Goal: Task Accomplishment & Management: Manage account settings

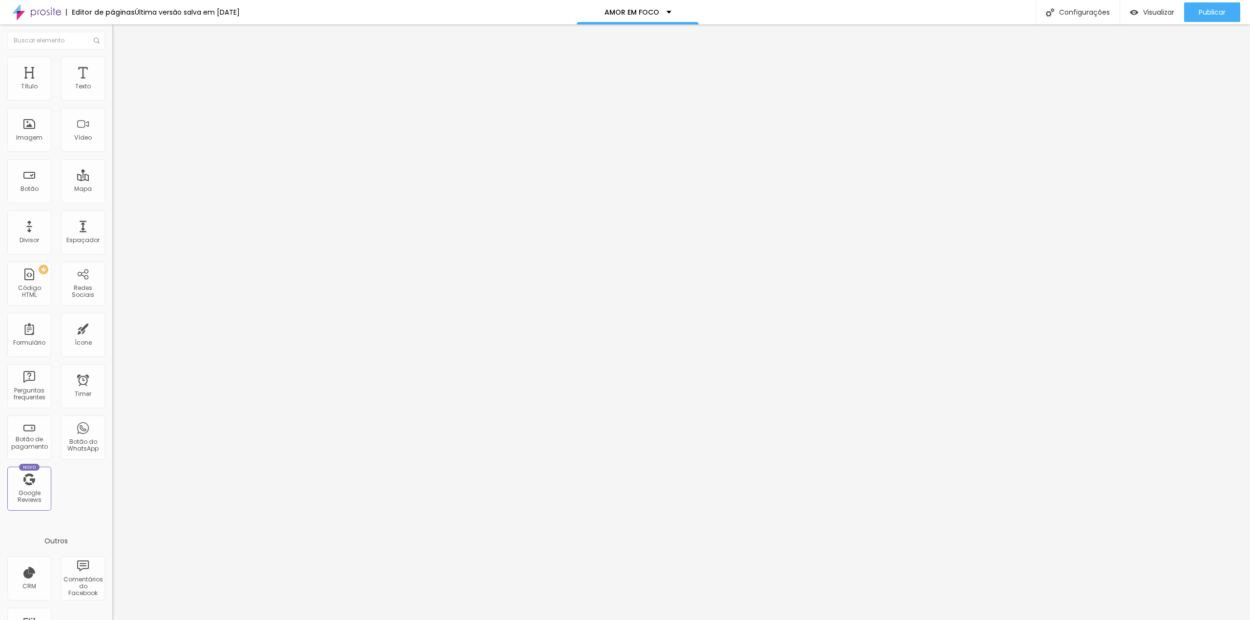
click at [40, 13] on img at bounding box center [36, 12] width 49 height 24
click at [653, 14] on p "AMOR EM FOCO" at bounding box center [632, 12] width 55 height 7
click at [653, 7] on p "AMOR EM FOCO" at bounding box center [638, 3] width 54 height 7
click at [121, 67] on span "Estilo" at bounding box center [128, 63] width 15 height 8
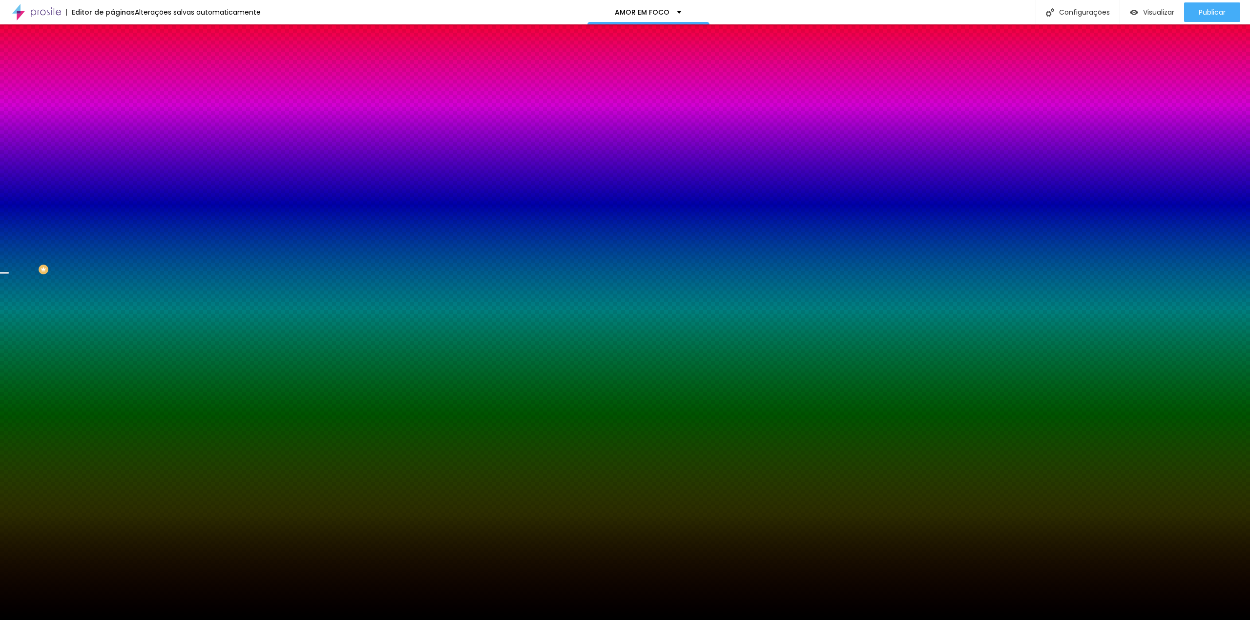
click at [112, 90] on span "Trocar imagem" at bounding box center [138, 86] width 53 height 8
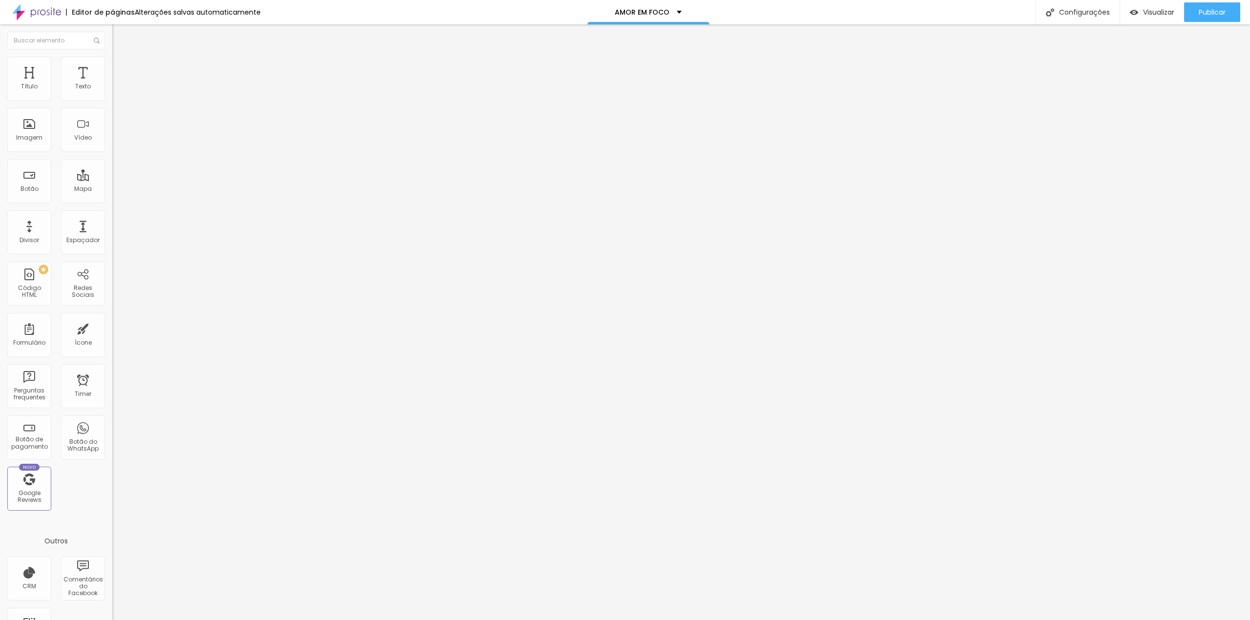
click at [121, 67] on span "Estilo" at bounding box center [128, 63] width 15 height 8
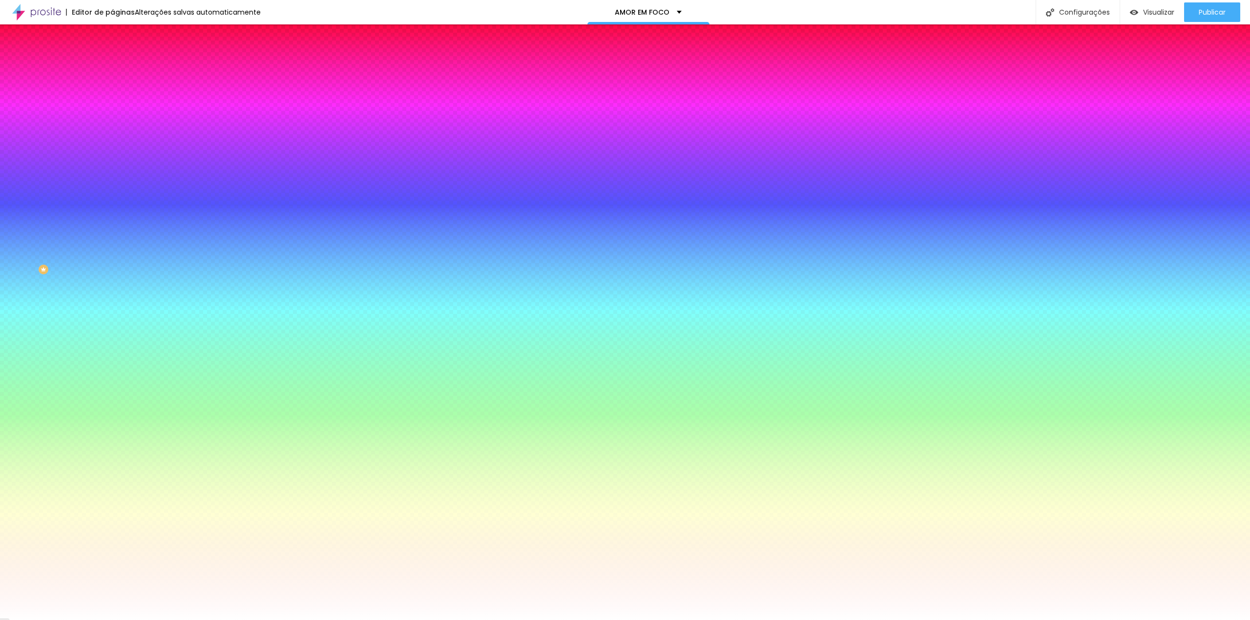
click at [112, 90] on span "Trocar imagem" at bounding box center [138, 86] width 53 height 8
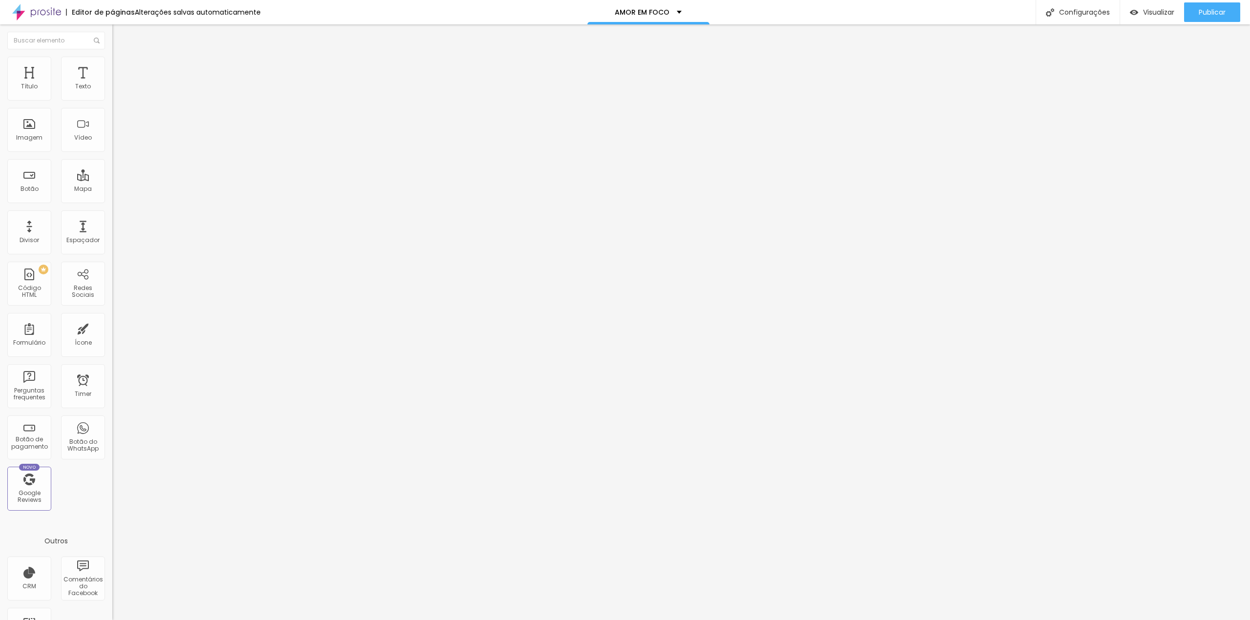
click at [112, 57] on li "Estilo" at bounding box center [168, 62] width 112 height 10
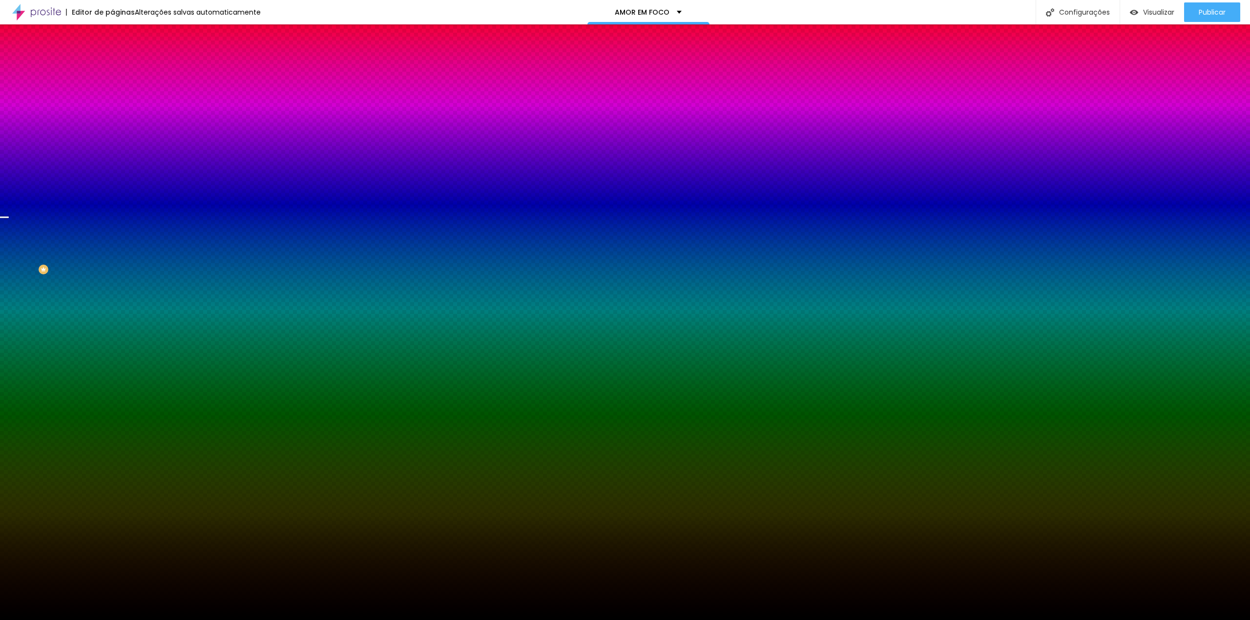
click at [112, 90] on span "Trocar imagem" at bounding box center [138, 86] width 53 height 8
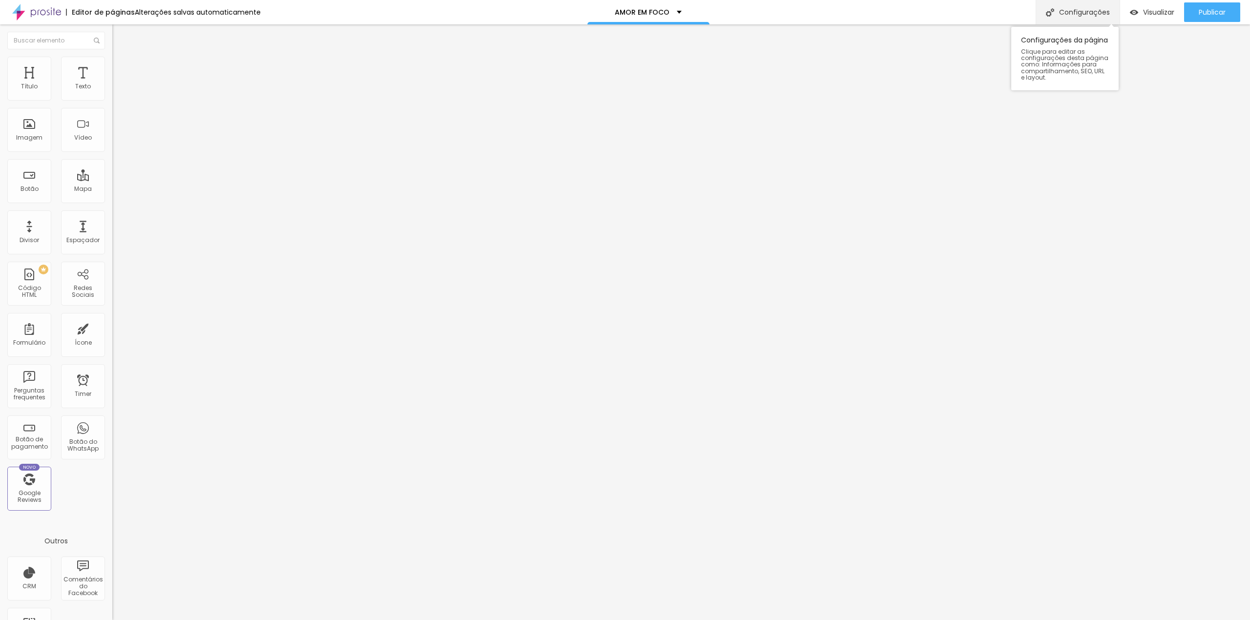
click at [1057, 8] on div "Configurações" at bounding box center [1078, 12] width 84 height 24
drag, startPoint x: 628, startPoint y: 205, endPoint x: 502, endPoint y: 202, distance: 126.0
type input "[DATE] 7"
drag, startPoint x: 661, startPoint y: 249, endPoint x: 539, endPoint y: 251, distance: 121.6
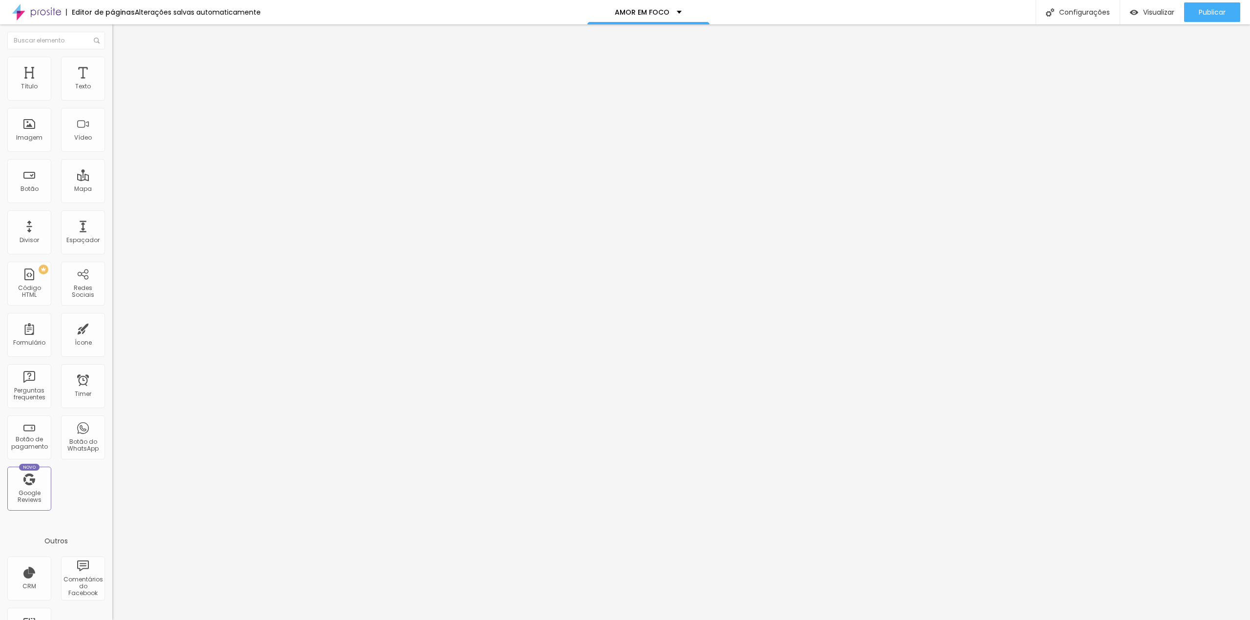
type input "/natal7"
click at [112, 59] on li "Avançado" at bounding box center [168, 62] width 112 height 10
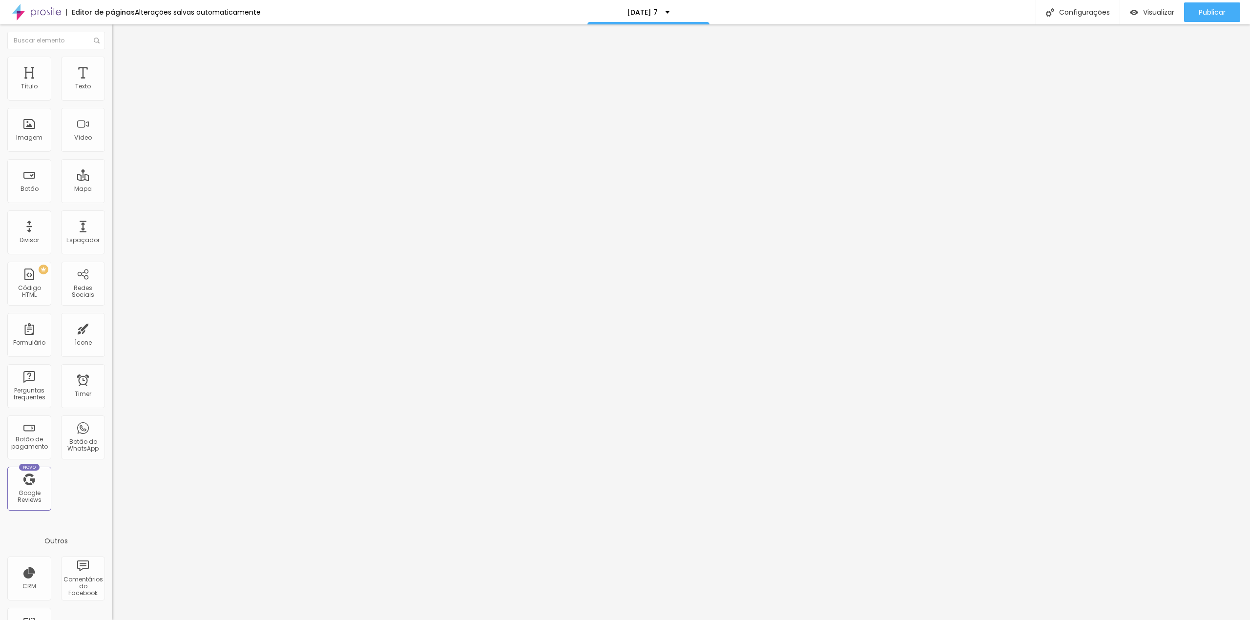
click at [112, 57] on li "Estilo" at bounding box center [168, 52] width 112 height 10
click at [112, 64] on li "Avançado" at bounding box center [168, 62] width 112 height 10
click at [1133, 10] on img "button" at bounding box center [1134, 12] width 8 height 8
click at [112, 84] on span "Trocar imagem" at bounding box center [138, 80] width 53 height 8
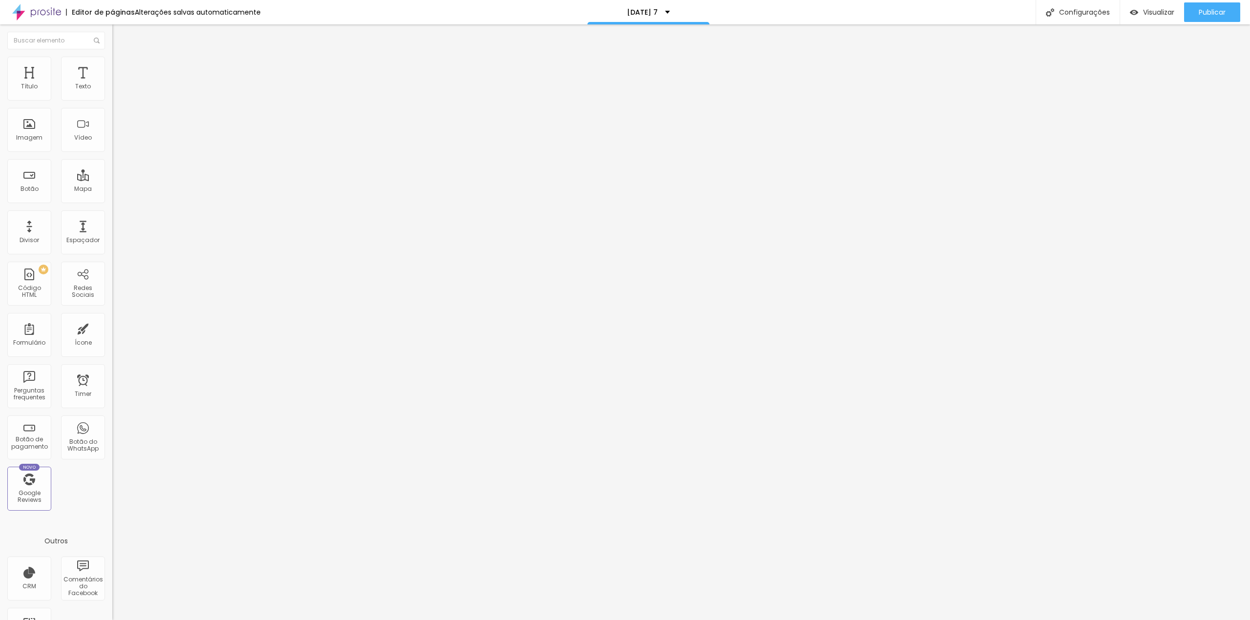
click at [112, 63] on li "Estilo" at bounding box center [168, 62] width 112 height 10
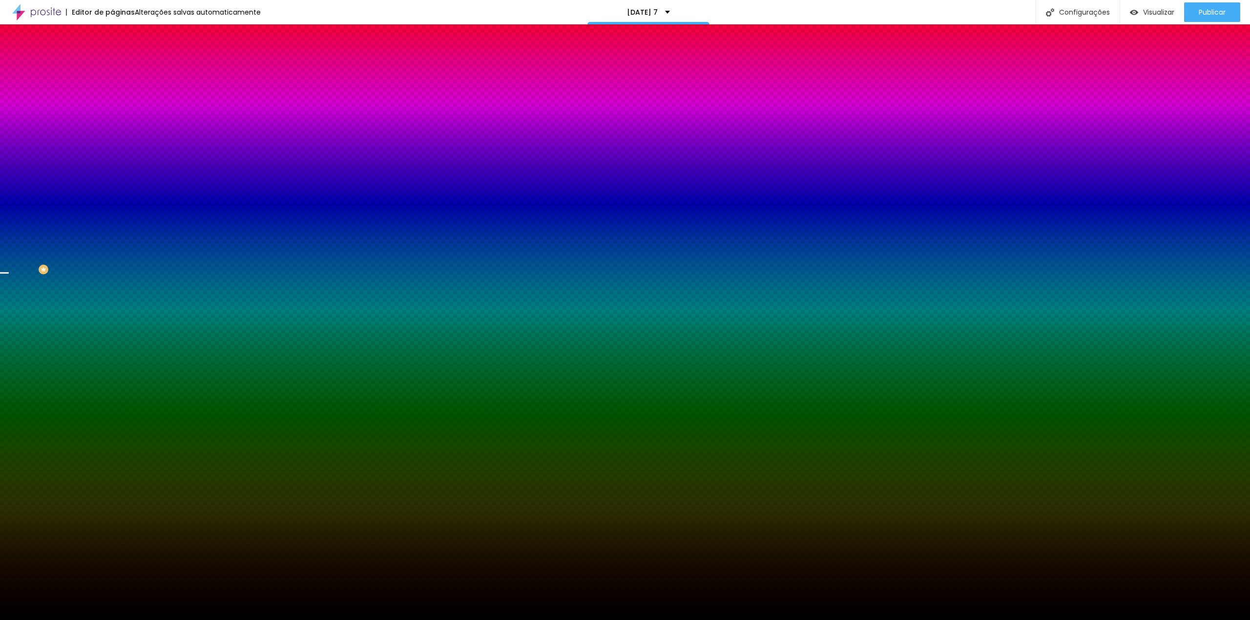
click at [112, 90] on span "Trocar imagem" at bounding box center [138, 86] width 53 height 8
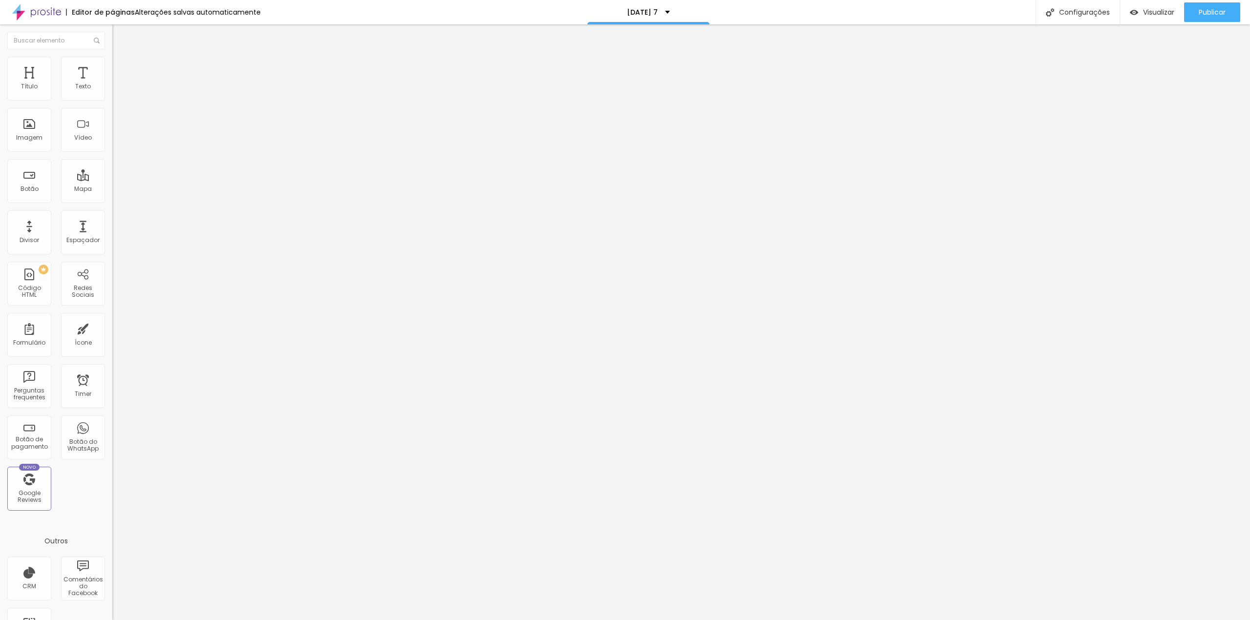
click at [121, 67] on span "Avançado" at bounding box center [137, 63] width 32 height 8
click at [112, 65] on li "Avançado" at bounding box center [168, 62] width 112 height 10
click at [120, 38] on img "button" at bounding box center [124, 36] width 8 height 8
click at [112, 58] on ul "Conteúdo Estilo Avançado" at bounding box center [168, 61] width 112 height 29
click at [120, 39] on img "button" at bounding box center [124, 36] width 8 height 8
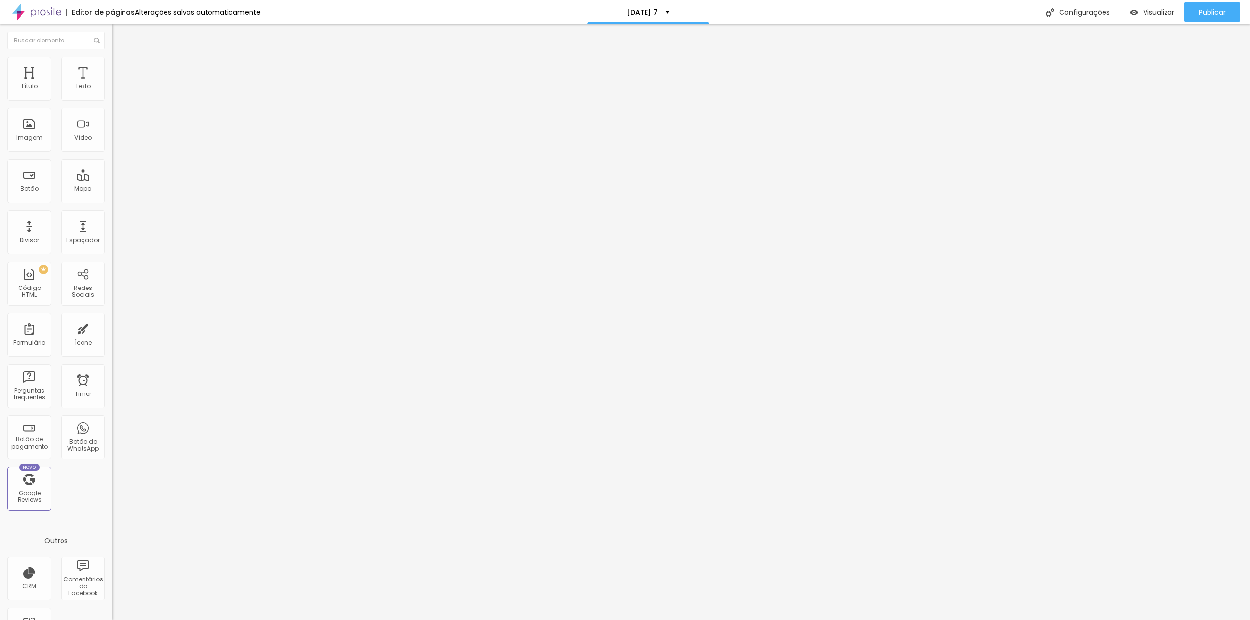
click at [116, 91] on icon "button" at bounding box center [119, 88] width 6 height 6
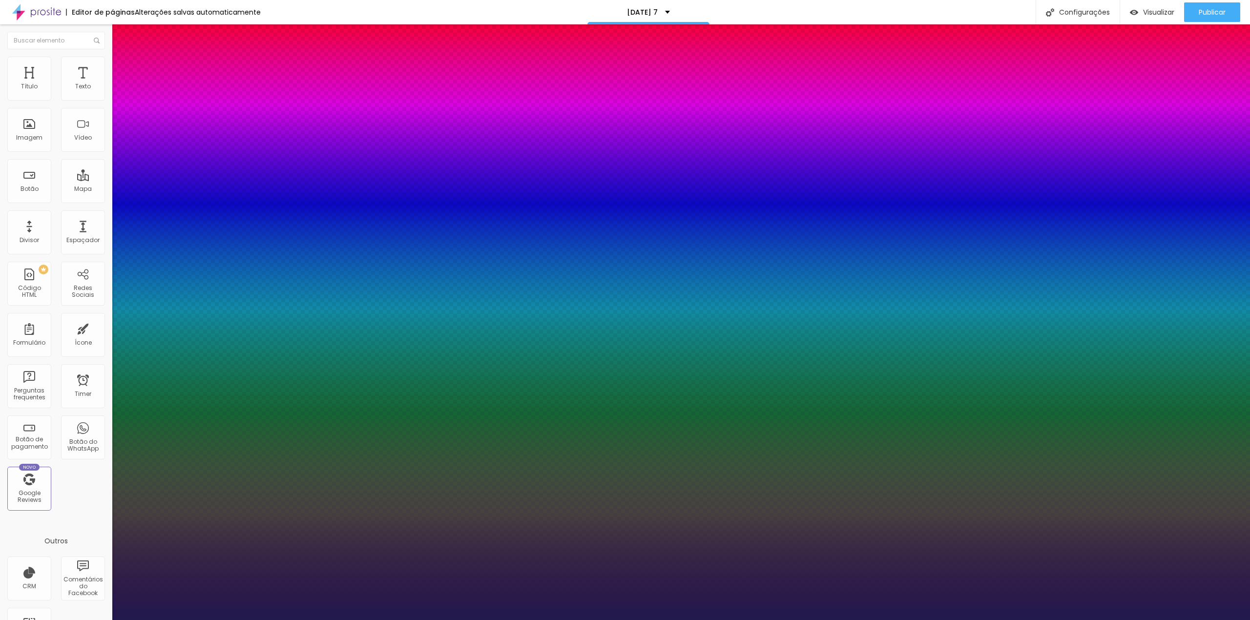
type input "1"
click at [105, 620] on select "AbrilFatface-Regular Actor-Regular Alegreya AlegreyaBlack [PERSON_NAME] Allan-R…" at bounding box center [52, 631] width 105 height 10
select select "AlegreyaBlack"
click at [104, 620] on select "AbrilFatface-Regular Actor-Regular Alegreya AlegreyaBlack [PERSON_NAME] Allan-R…" at bounding box center [52, 631] width 105 height 10
type input "1"
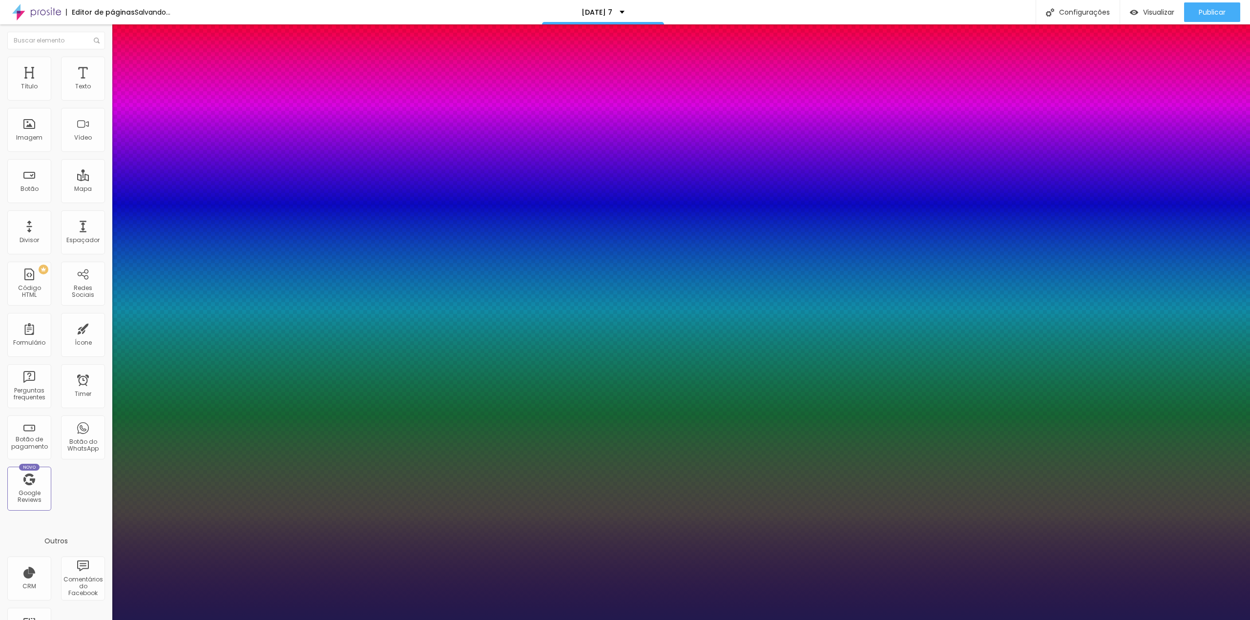
click at [105, 620] on select "AbrilFatface-Regular Actor-Regular Alegreya AlegreyaBlack [PERSON_NAME] Allan-R…" at bounding box center [52, 631] width 105 height 10
select select "AnonymousPro-Regular"
click at [104, 620] on select "AbrilFatface-Regular Actor-Regular Alegreya AlegreyaBlack [PERSON_NAME] Allan-R…" at bounding box center [52, 631] width 105 height 10
type input "1"
click at [708, 620] on div at bounding box center [625, 620] width 1250 height 0
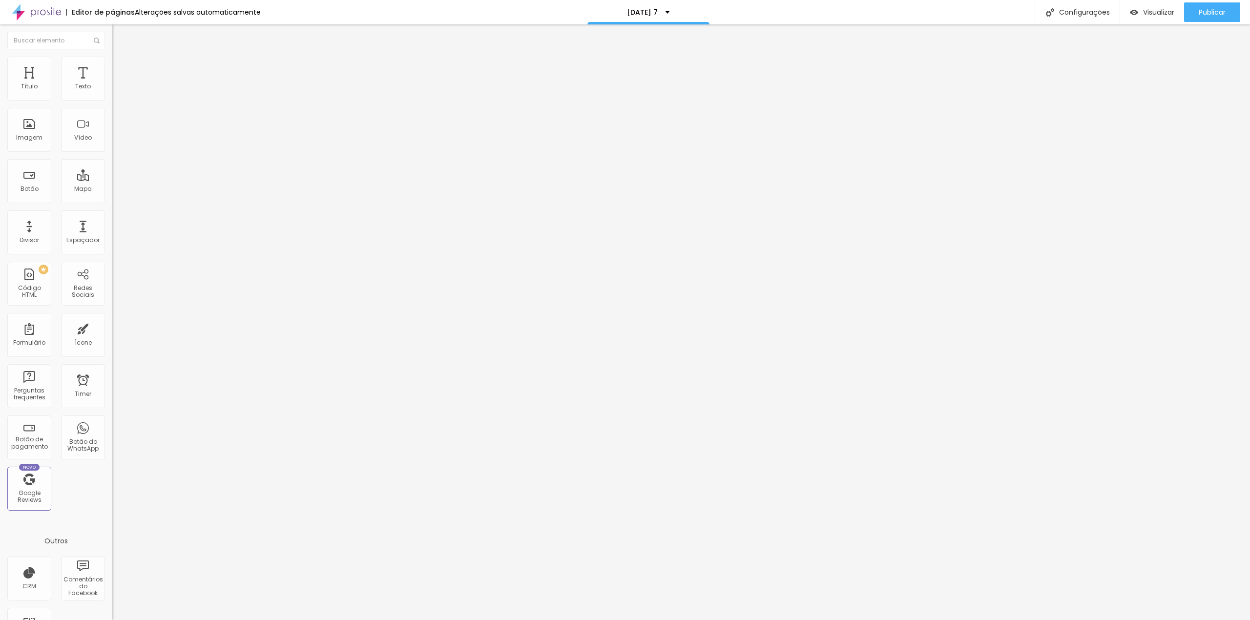
click at [116, 91] on icon "button" at bounding box center [119, 88] width 6 height 6
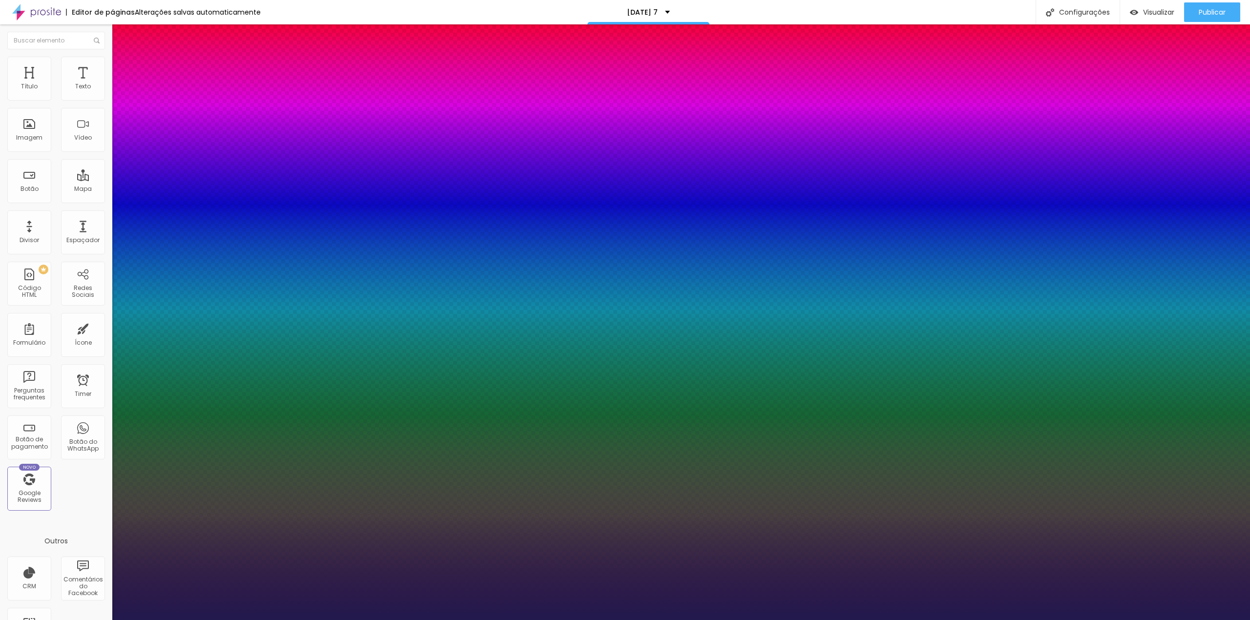
type input "1"
click at [105, 620] on select "AbrilFatface-Regular Actor-Regular Alegreya AlegreyaBlack [PERSON_NAME] Allan-R…" at bounding box center [52, 631] width 105 height 10
select select "[PERSON_NAME]"
click at [104, 620] on select "AbrilFatface-Regular Actor-Regular Alegreya AlegreyaBlack [PERSON_NAME] Allan-R…" at bounding box center [52, 631] width 105 height 10
type input "1"
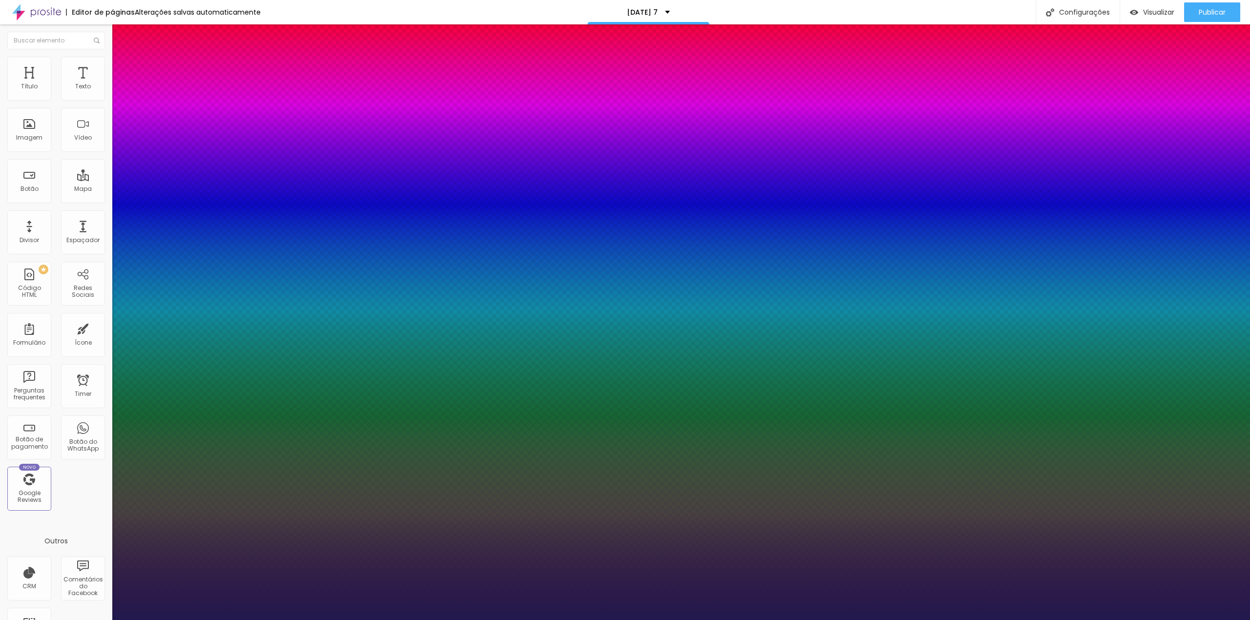
click at [1153, 620] on div at bounding box center [625, 620] width 1250 height 0
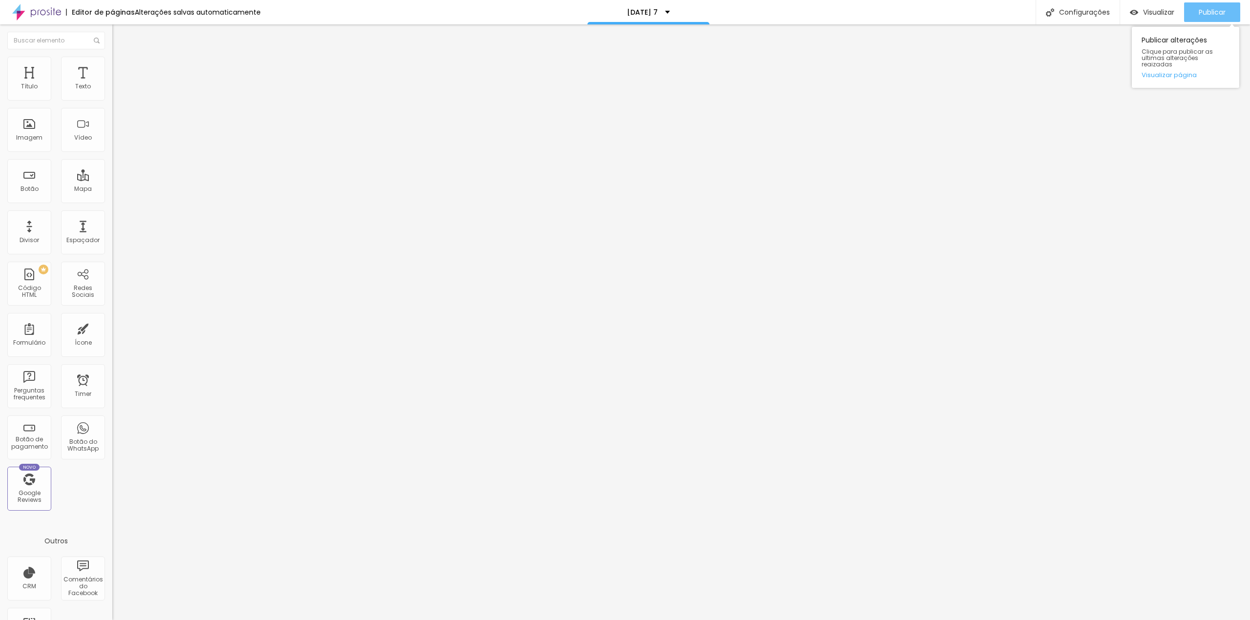
click at [1223, 8] on span "Publicar" at bounding box center [1212, 12] width 27 height 8
click at [82, 338] on div "Ícone" at bounding box center [83, 335] width 44 height 44
click at [81, 340] on div "Ícone" at bounding box center [83, 335] width 44 height 44
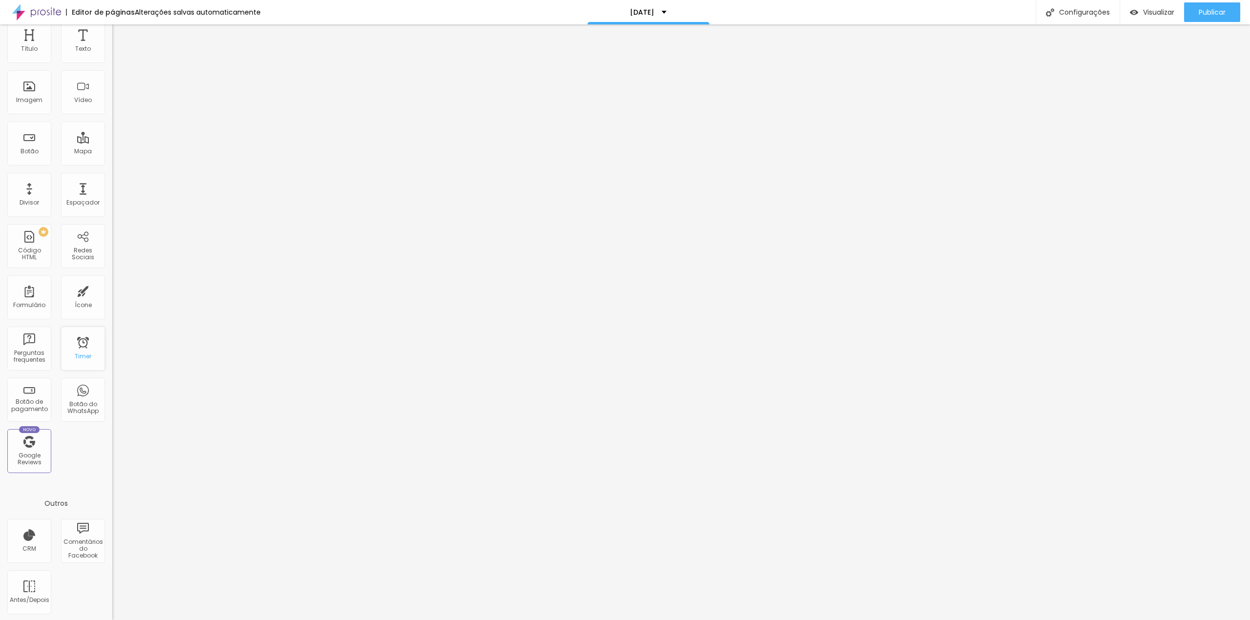
scroll to position [38, 0]
click at [79, 250] on div "Redes Sociais" at bounding box center [82, 254] width 39 height 14
click at [73, 245] on div "Redes Sociais" at bounding box center [83, 246] width 44 height 44
click at [21, 538] on div "CRM" at bounding box center [29, 541] width 44 height 44
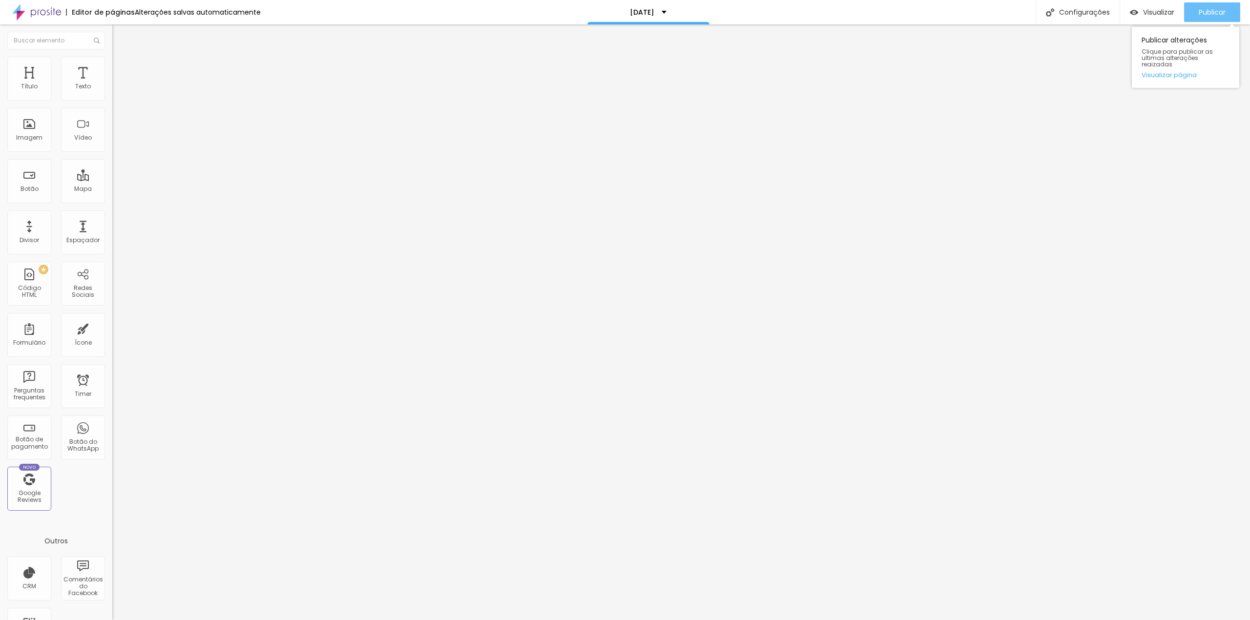
click at [1199, 13] on span "Publicar" at bounding box center [1212, 12] width 27 height 8
